Goal: Obtain resource: Obtain resource

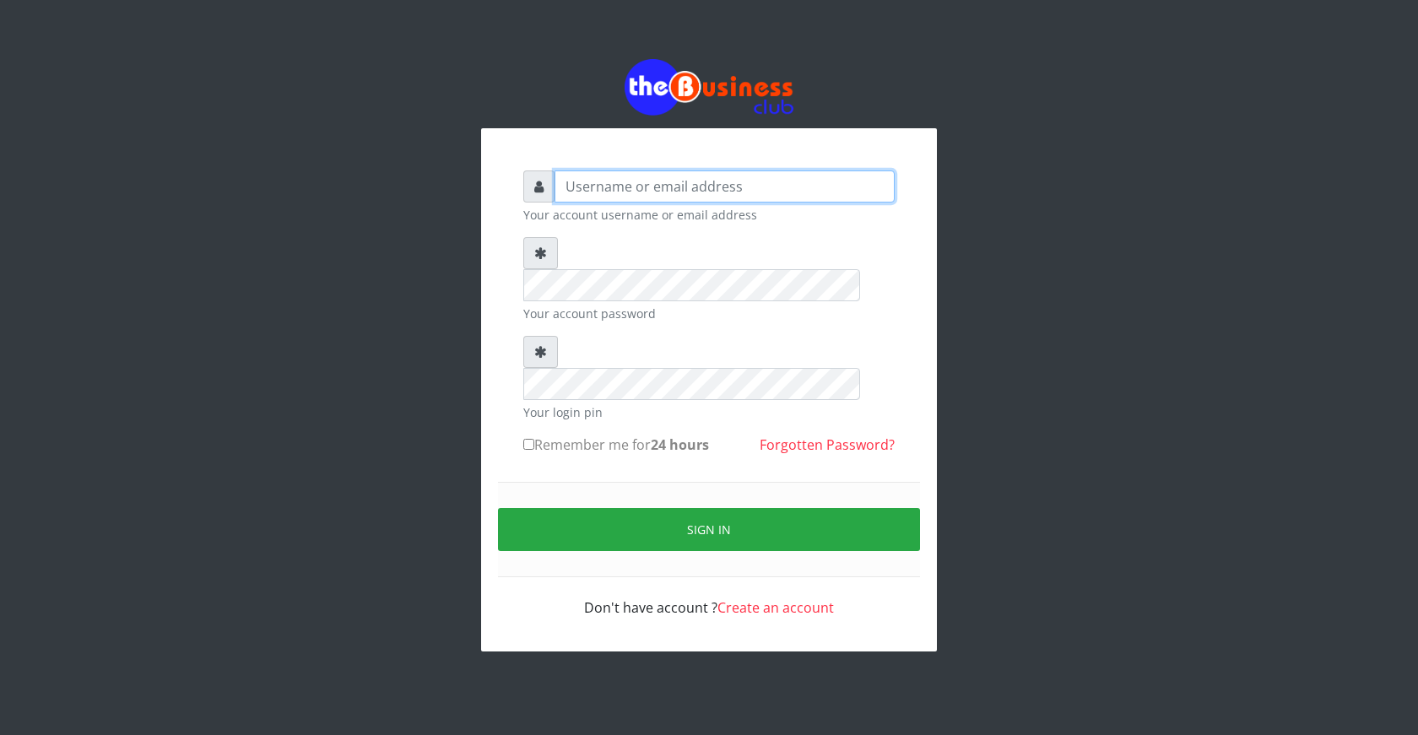
type input "ogooluwaireoluwa@gmail.com"
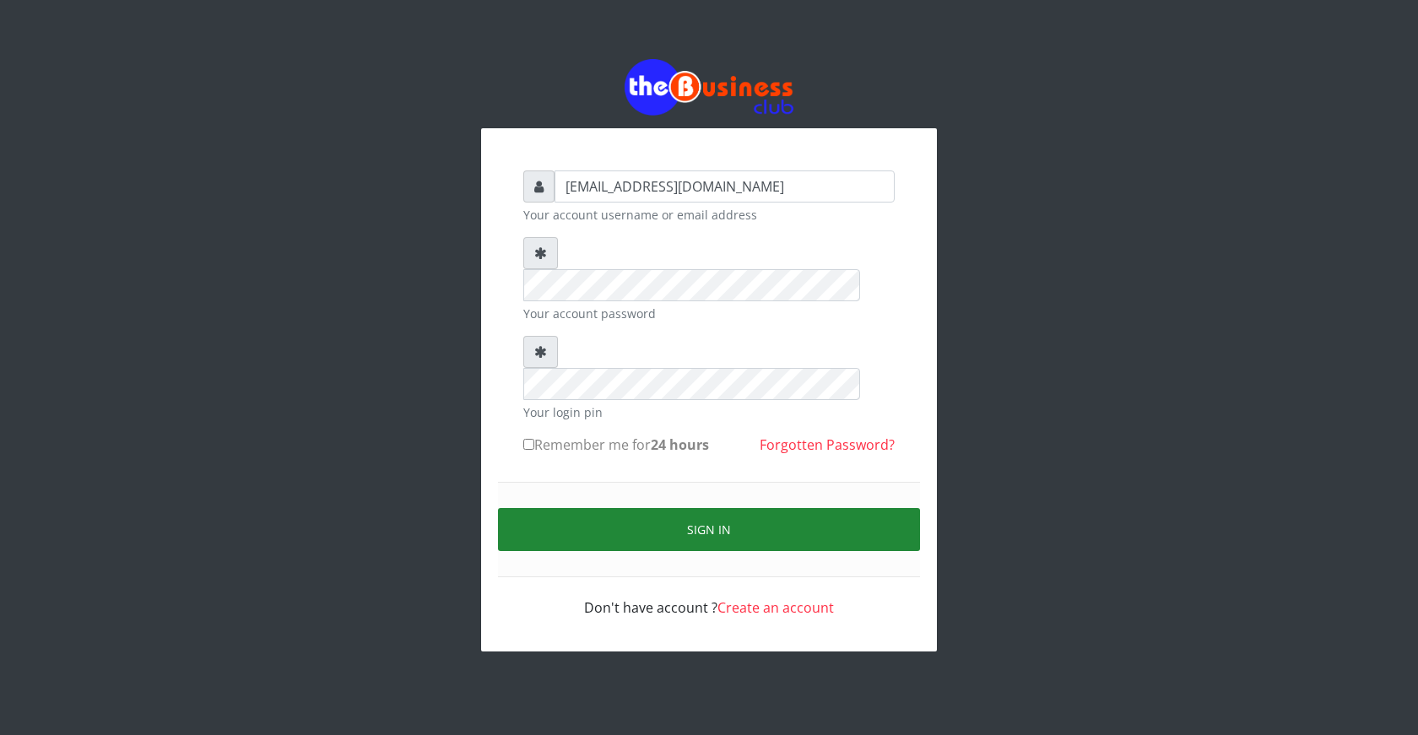
click at [729, 508] on button "Sign in" at bounding box center [709, 529] width 422 height 43
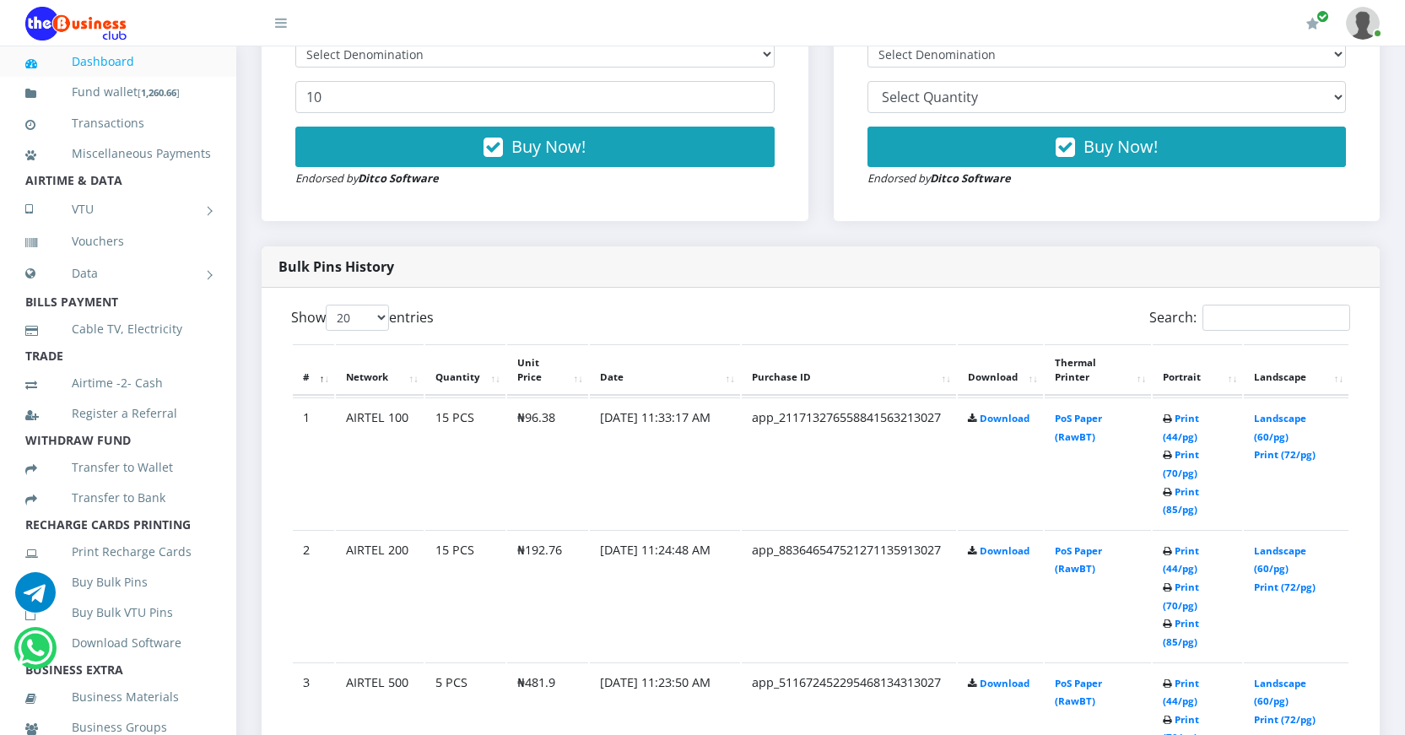
scroll to position [759, 0]
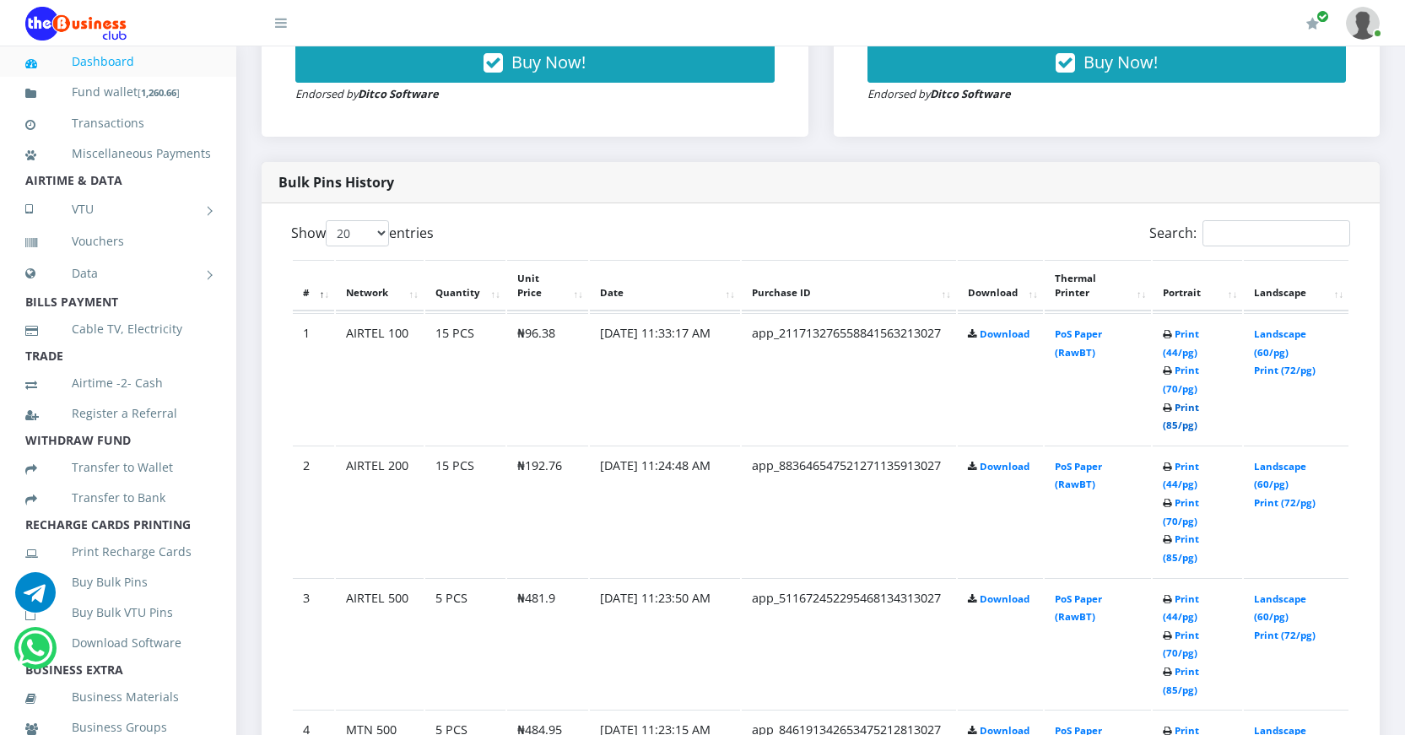
click at [1174, 423] on link "Print (85/pg)" at bounding box center [1181, 416] width 36 height 31
click at [1174, 554] on link "Print (85/pg)" at bounding box center [1181, 547] width 36 height 31
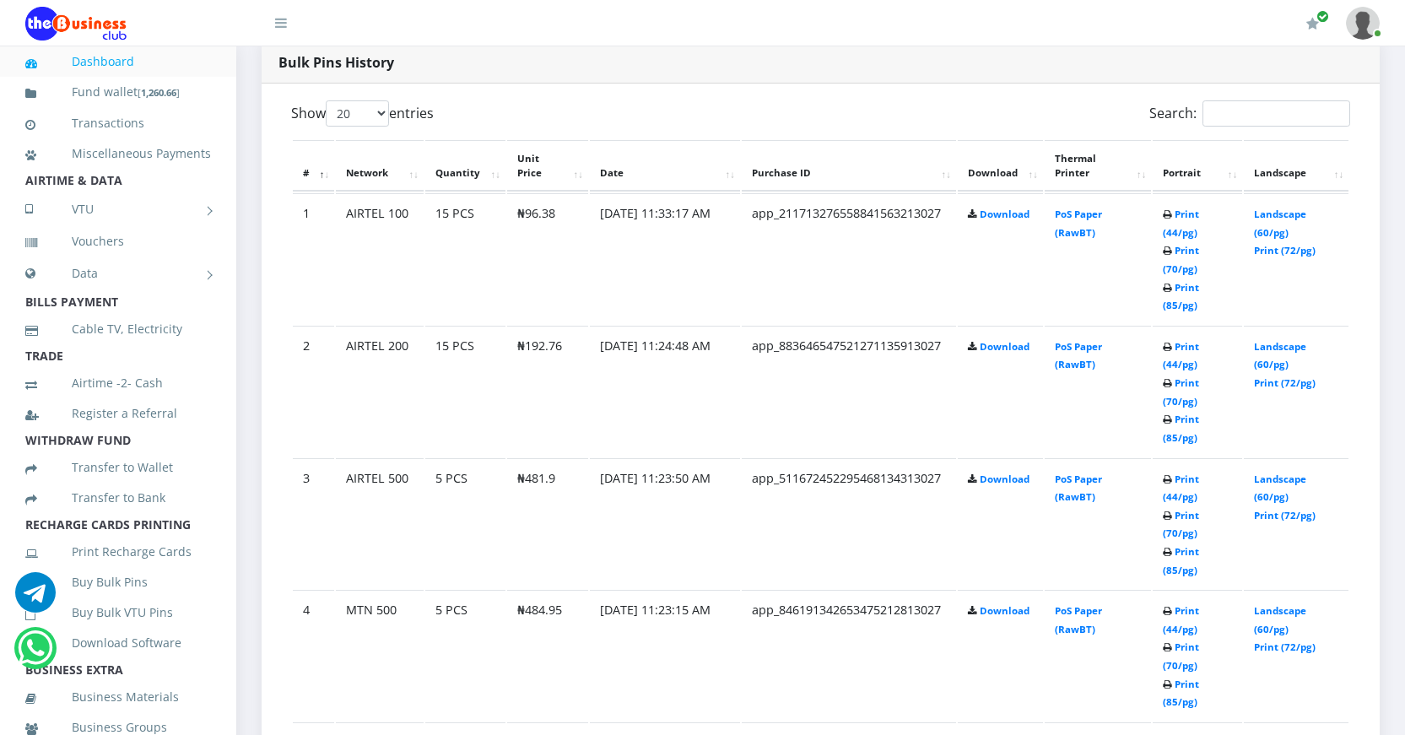
scroll to position [928, 0]
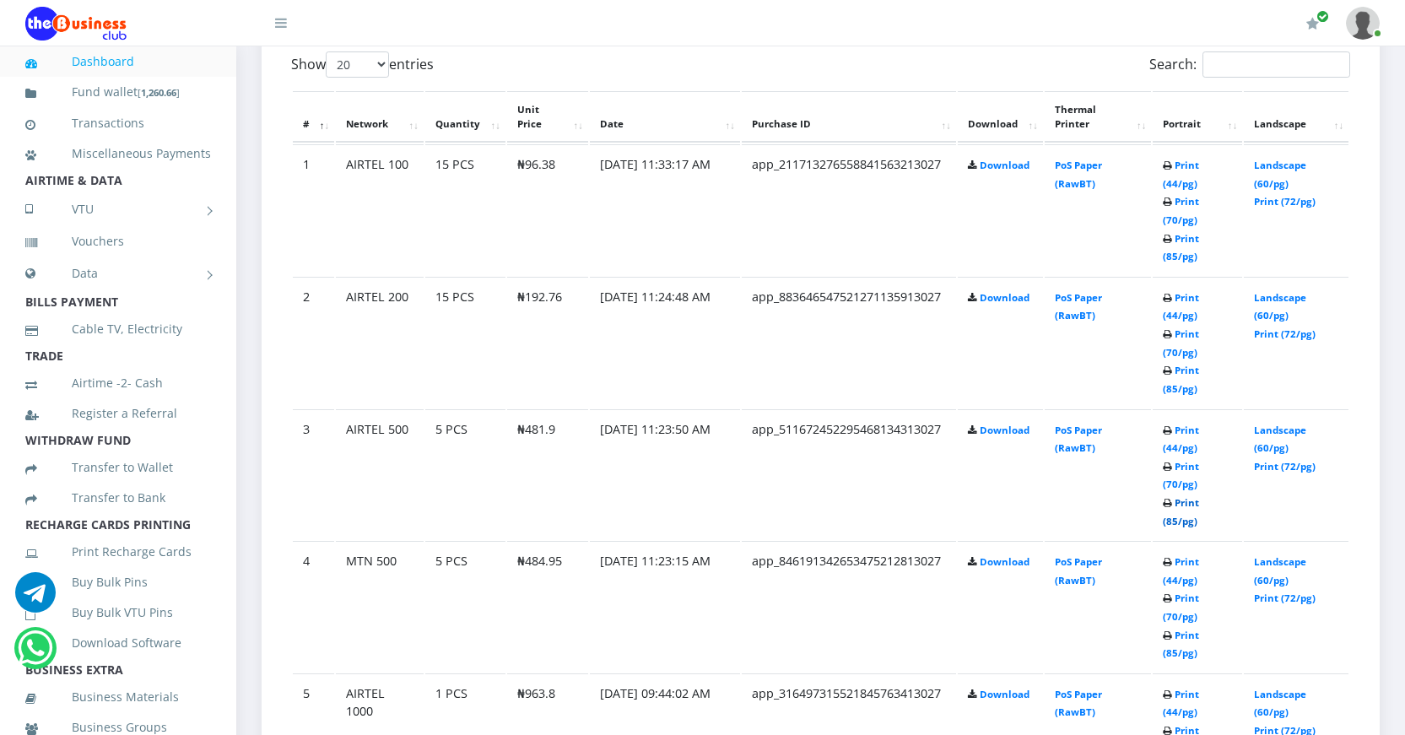
click at [1170, 520] on link "Print (85/pg)" at bounding box center [1181, 511] width 36 height 31
click at [1165, 517] on link "Print (85/pg)" at bounding box center [1181, 511] width 36 height 31
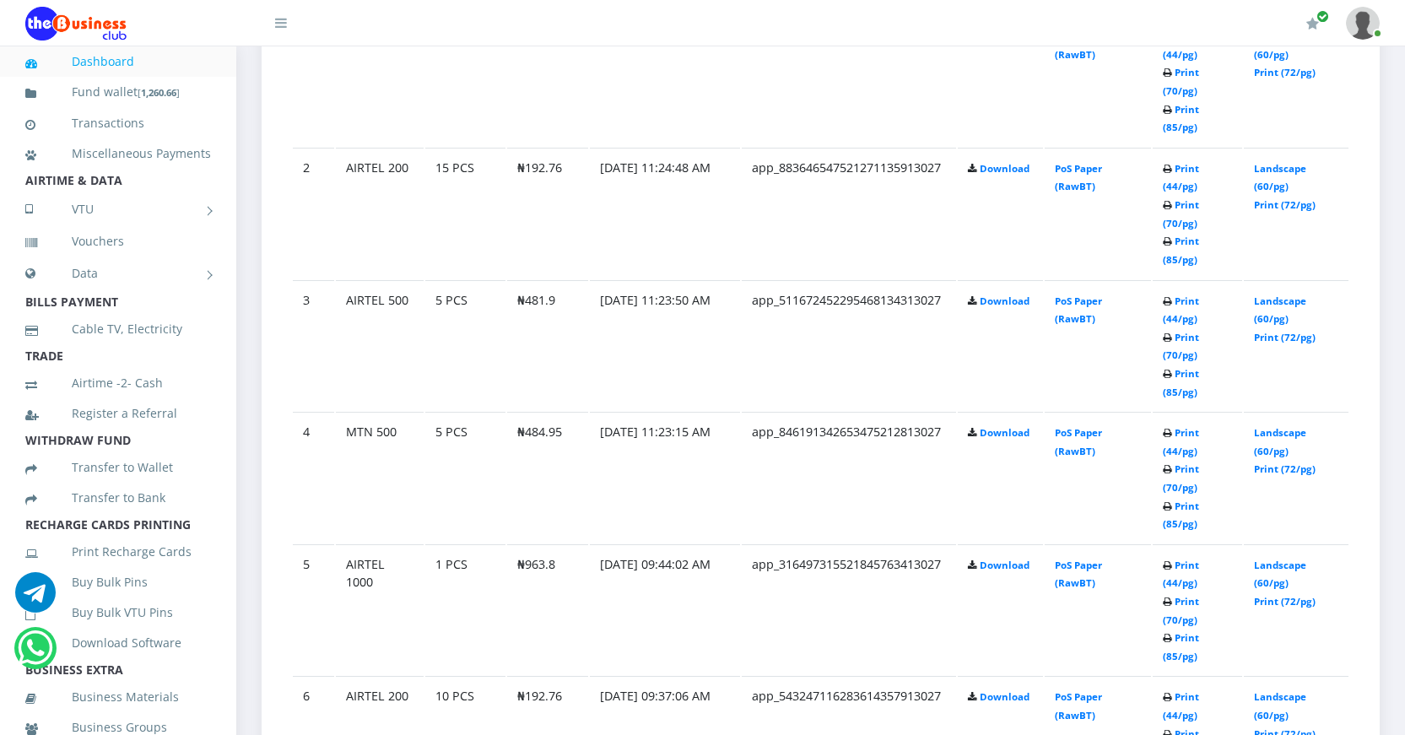
scroll to position [1097, 0]
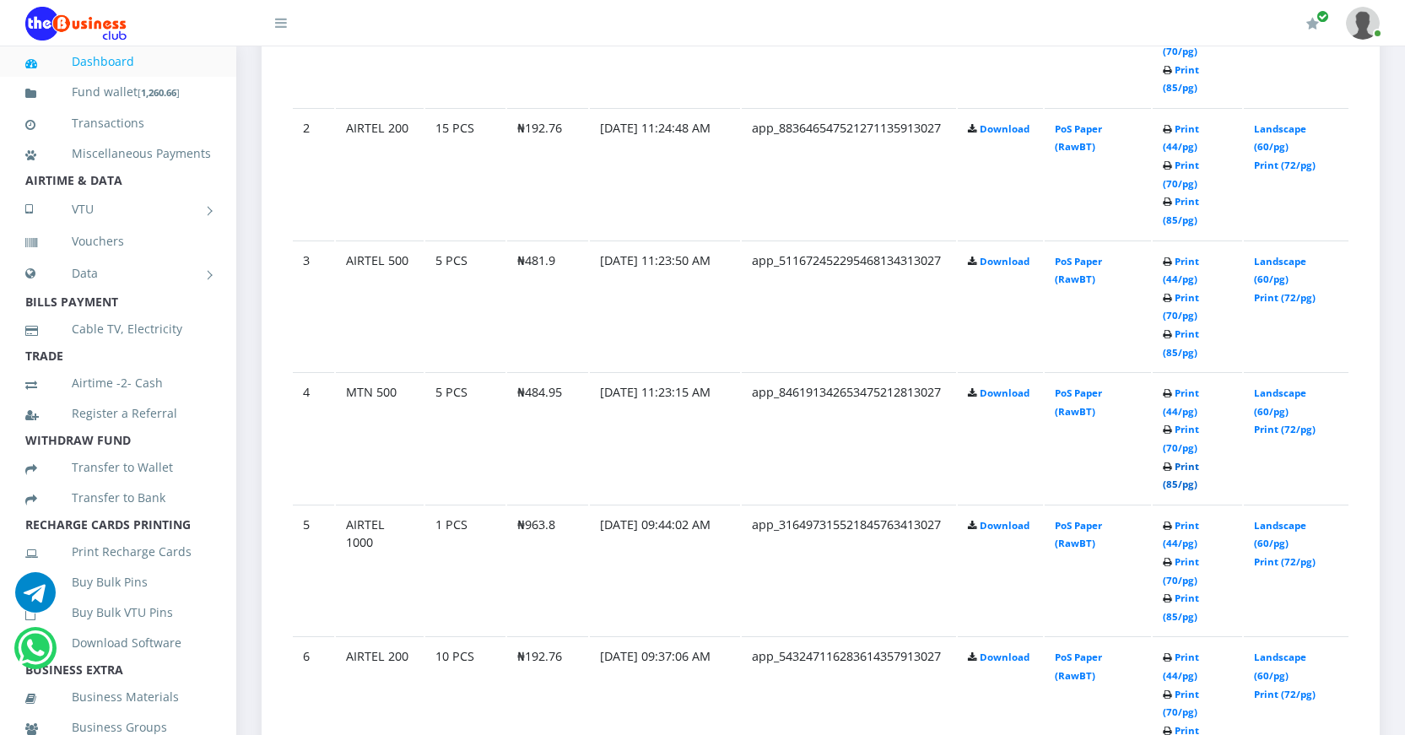
click at [1171, 484] on link "Print (85/pg)" at bounding box center [1181, 475] width 36 height 31
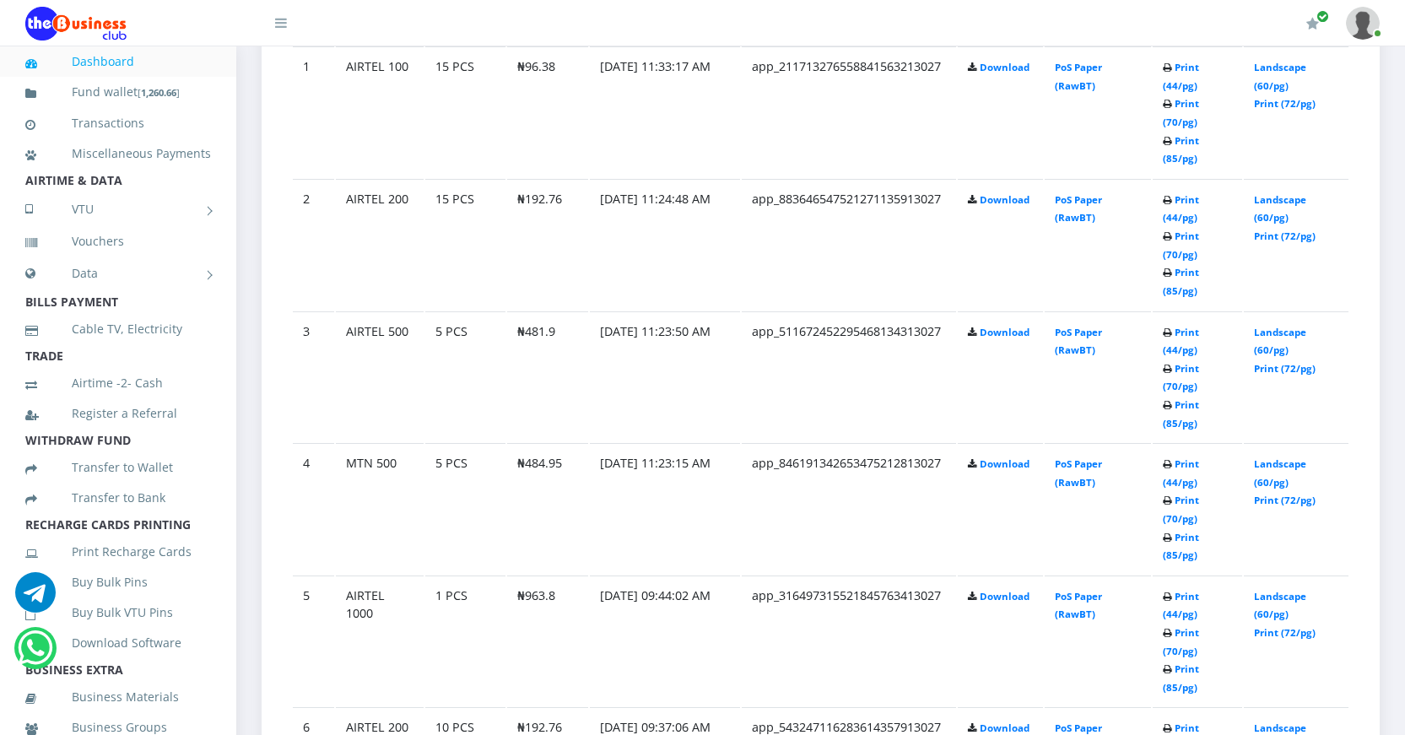
scroll to position [1097, 0]
